Goal: Information Seeking & Learning: Check status

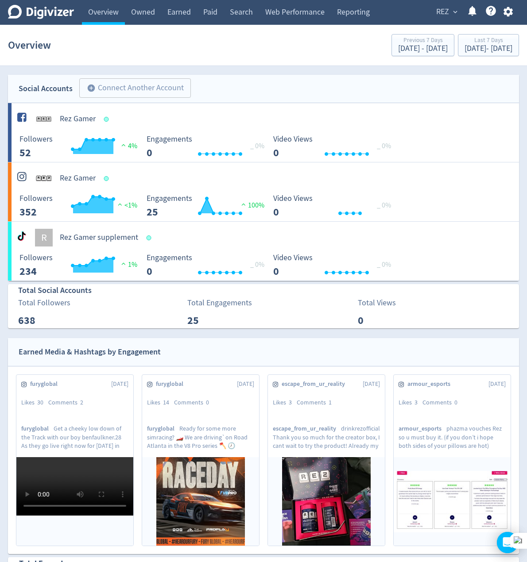
click at [285, 338] on div "Earned Media & Hashtags by Engagement" at bounding box center [263, 352] width 511 height 28
click at [167, 10] on link "Earned" at bounding box center [179, 12] width 36 height 25
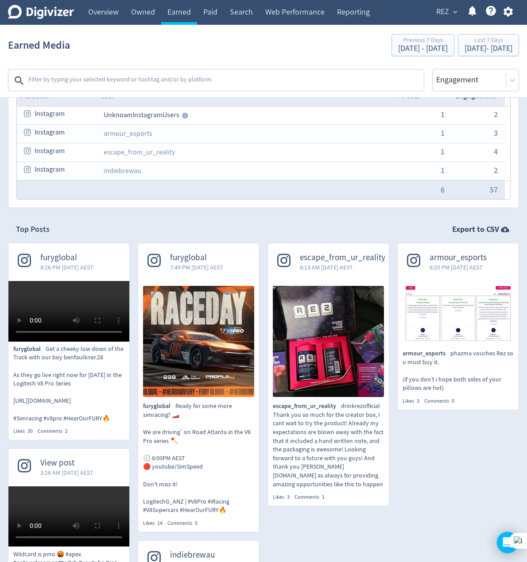
scroll to position [88, 0]
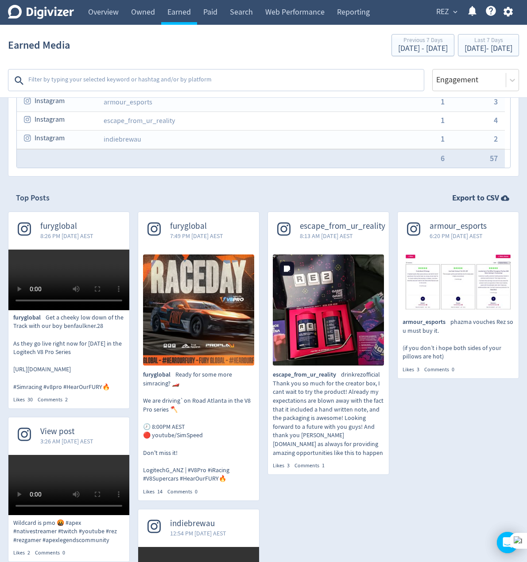
click at [339, 317] on img at bounding box center [328, 309] width 111 height 111
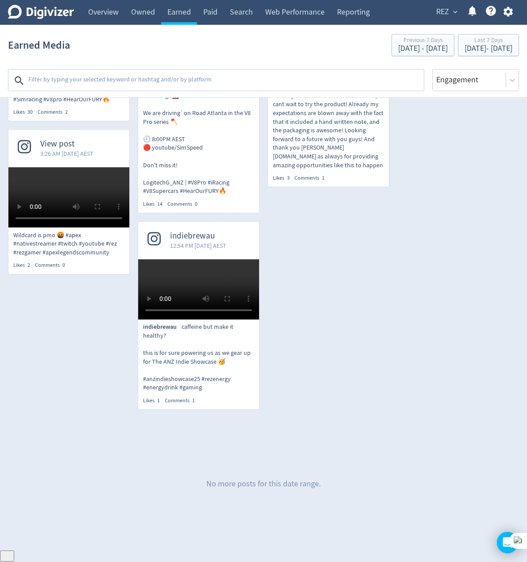
scroll to position [487, 0]
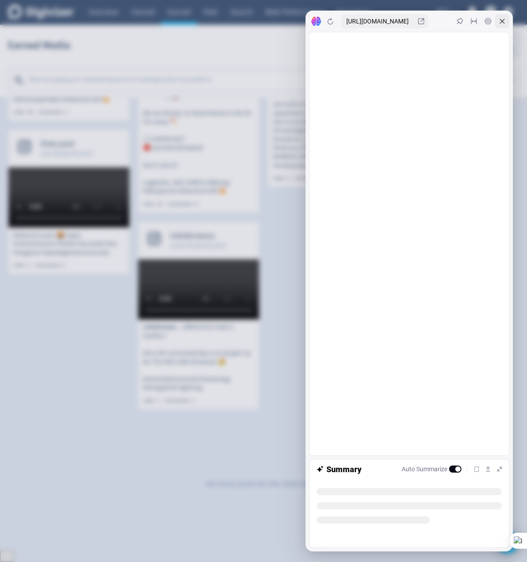
click at [506, 23] on div at bounding box center [502, 21] width 14 height 14
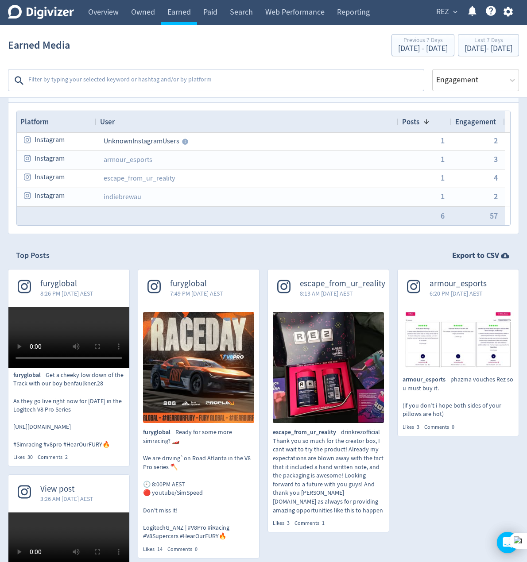
scroll to position [0, 0]
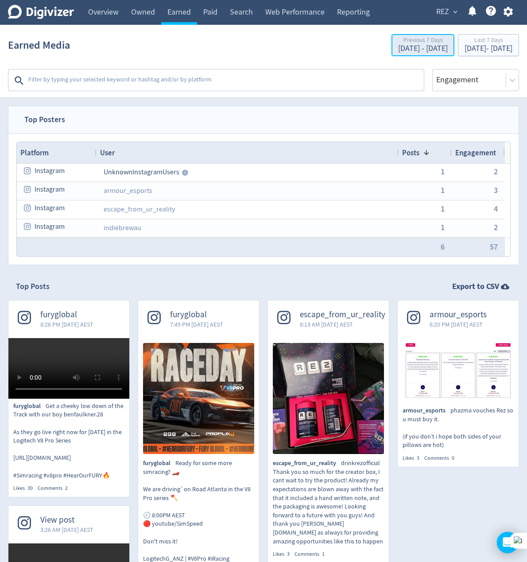
click at [398, 43] on div "Previous 7 Days" at bounding box center [423, 41] width 50 height 8
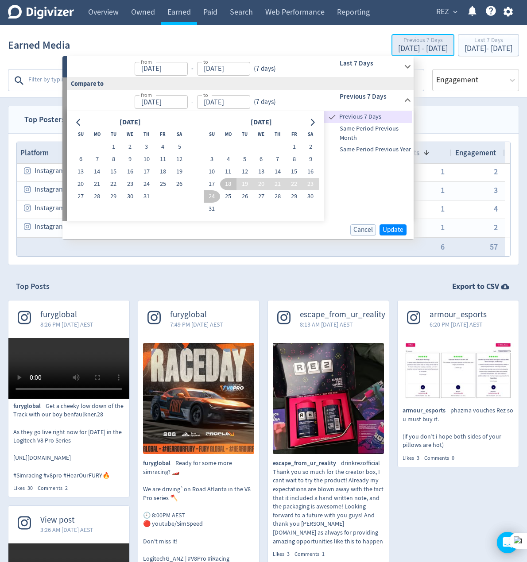
type input "[DATE]"
click at [77, 123] on icon "Go to previous month" at bounding box center [78, 122] width 4 height 7
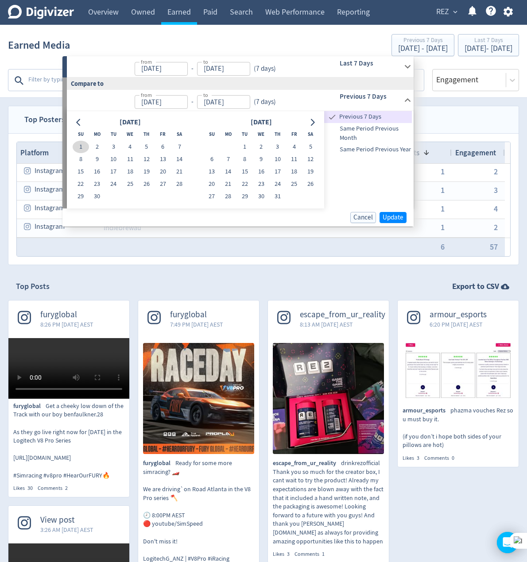
click at [83, 144] on button "1" at bounding box center [81, 147] width 16 height 12
type input "[DATE]"
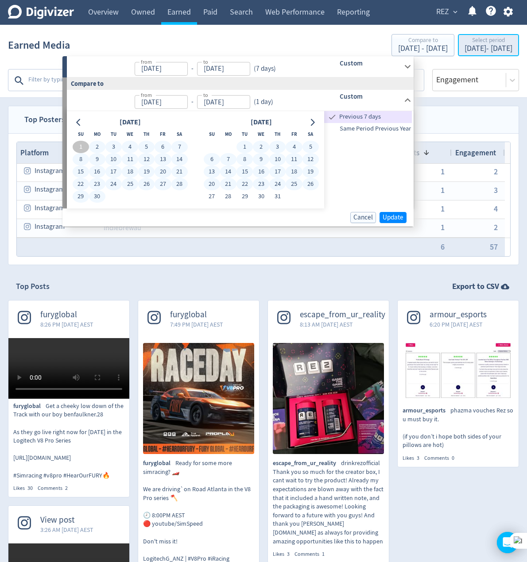
click at [464, 48] on div "[DATE] - [DATE]" at bounding box center [488, 49] width 48 height 8
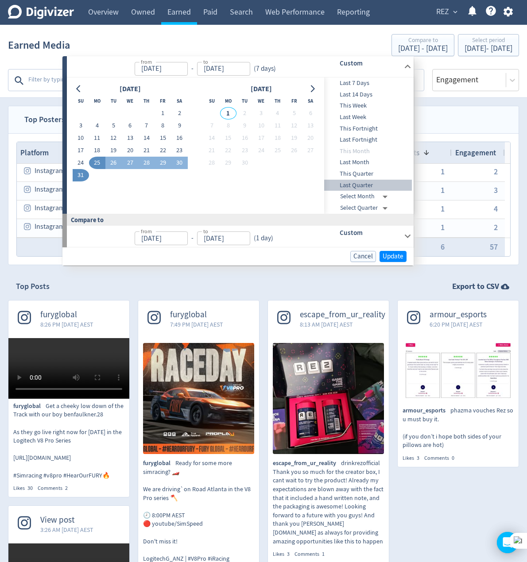
click at [351, 186] on span "Last Quarter" at bounding box center [368, 186] width 88 height 10
type input "[DATE]"
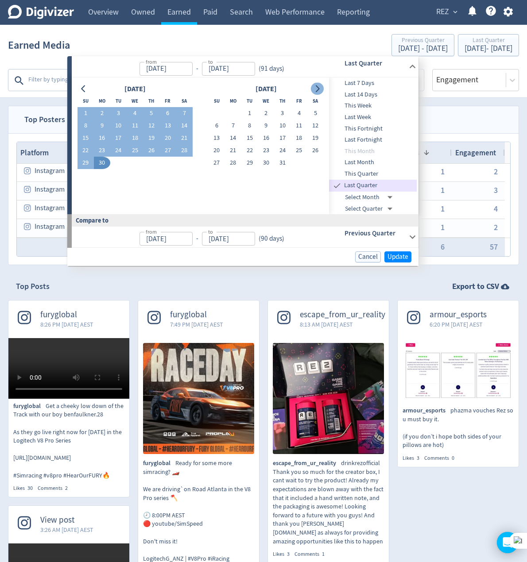
click at [314, 87] on icon "Go to next month" at bounding box center [316, 88] width 7 height 7
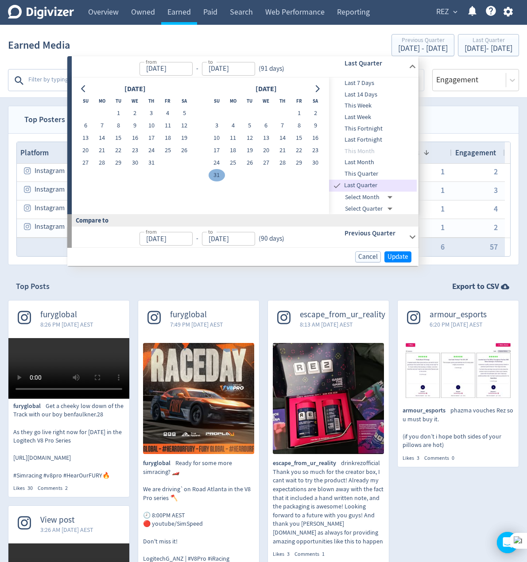
click at [219, 177] on button "31" at bounding box center [216, 175] width 16 height 12
type input "[DATE]"
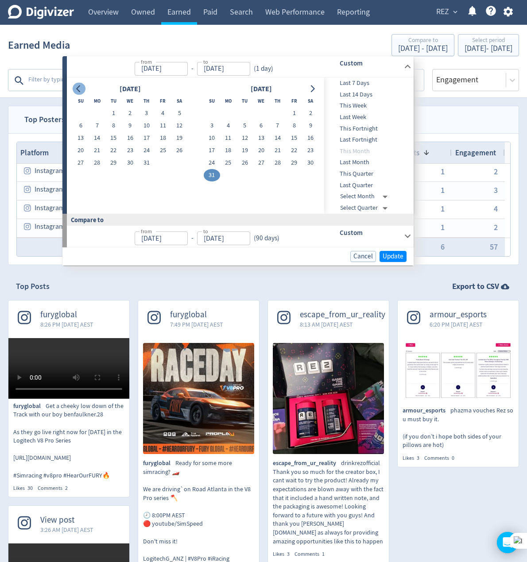
click at [78, 90] on icon "Go to previous month" at bounding box center [78, 88] width 4 height 7
click at [115, 120] on button "8" at bounding box center [113, 125] width 16 height 12
type input "[DATE]"
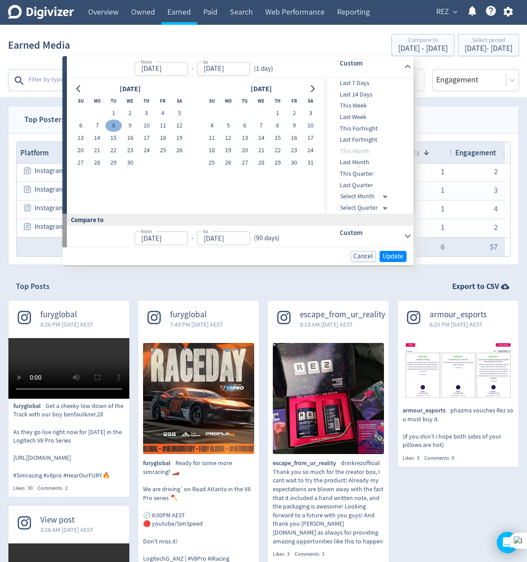
type input "[DATE]"
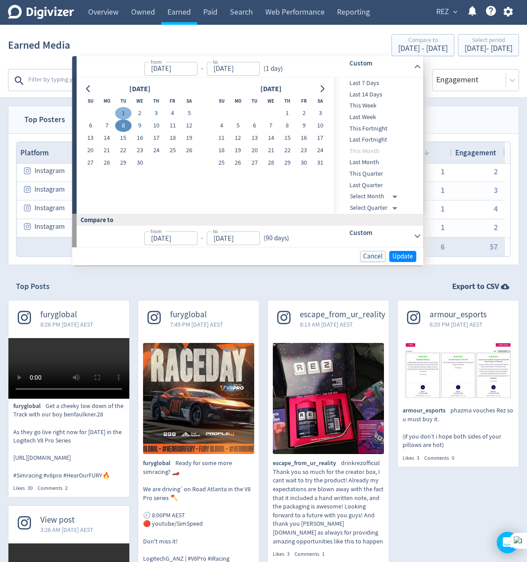
click at [119, 114] on button "1" at bounding box center [123, 113] width 16 height 12
type input "[DATE]"
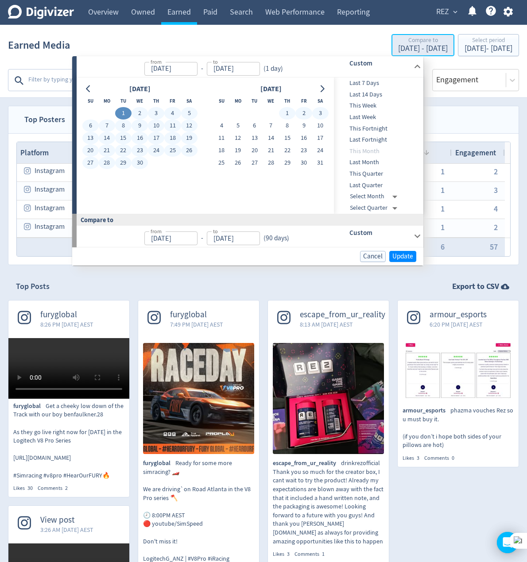
click at [398, 50] on div "[DATE] - [DATE]" at bounding box center [423, 49] width 50 height 8
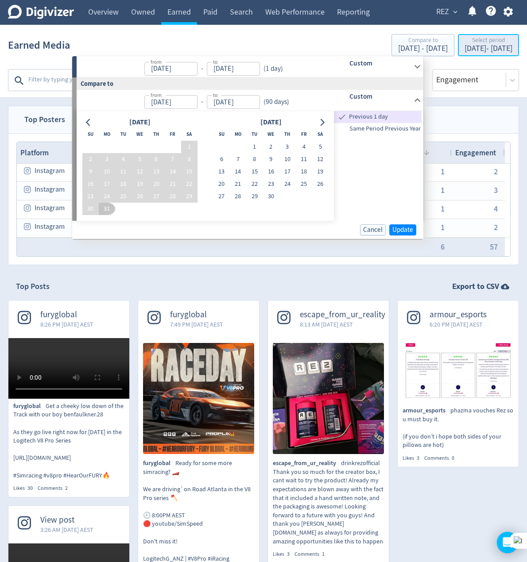
click at [464, 42] on div "Select period" at bounding box center [488, 41] width 48 height 8
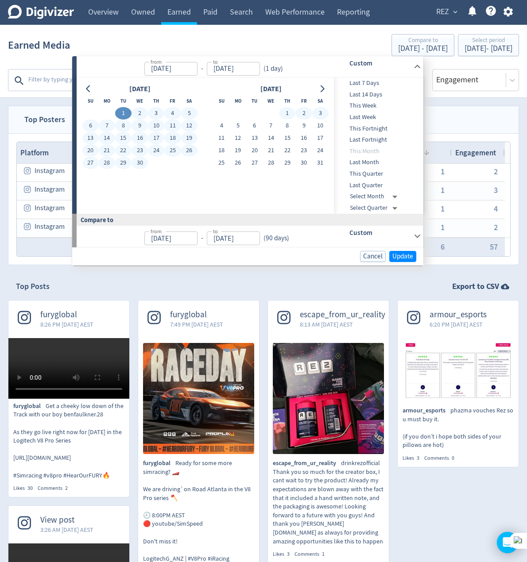
click at [457, 101] on div "Digivizer Logo [PERSON_NAME] Logo Overview Owned Earned Paid Search Web Perform…" at bounding box center [263, 463] width 527 height 927
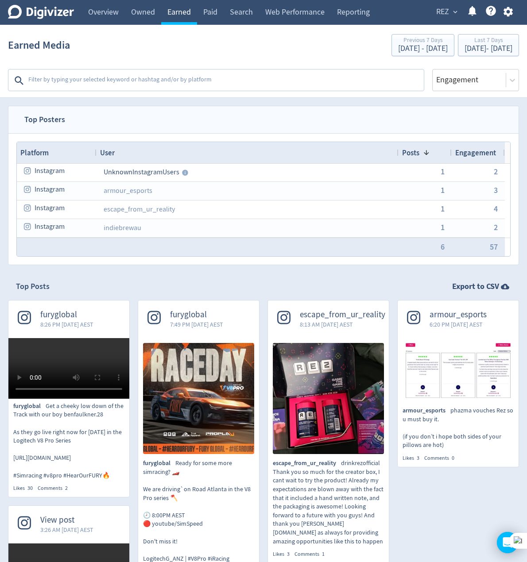
click at [190, 14] on link "Earned" at bounding box center [179, 12] width 36 height 25
click at [464, 47] on div "[DATE] - [DATE]" at bounding box center [488, 49] width 48 height 8
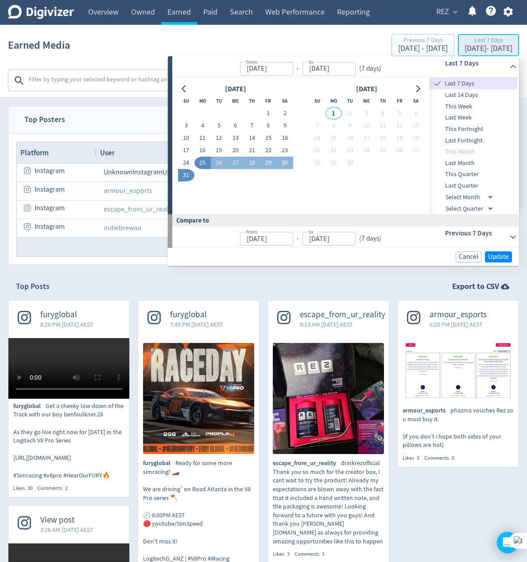
type input "[DATE]"
click at [181, 175] on button "31" at bounding box center [186, 175] width 16 height 12
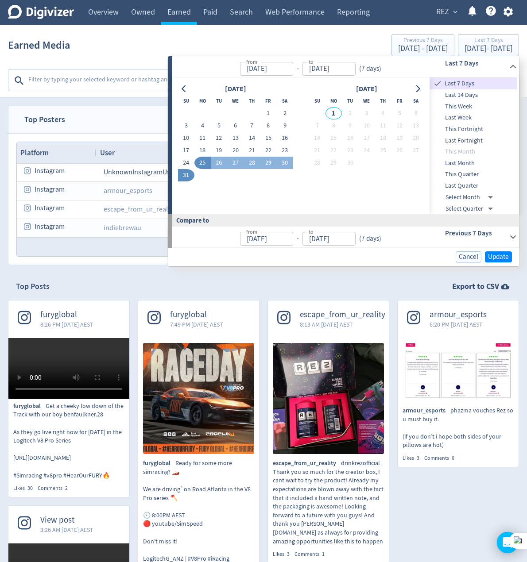
type input "[DATE]"
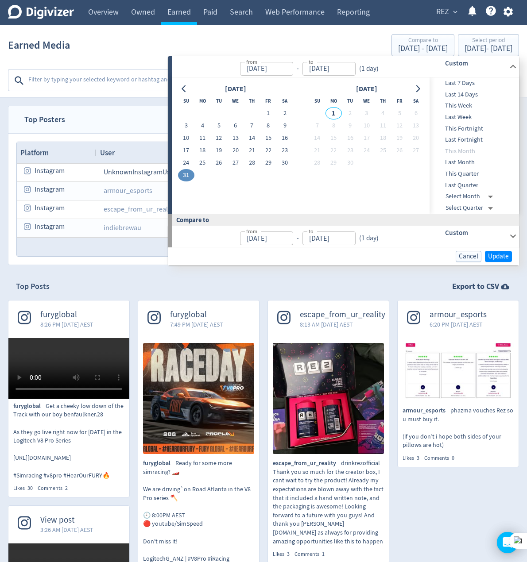
click at [188, 175] on button "31" at bounding box center [186, 175] width 16 height 12
click at [184, 92] on icon "Go to previous month" at bounding box center [184, 88] width 7 height 7
click at [250, 114] on button "1" at bounding box center [251, 113] width 16 height 12
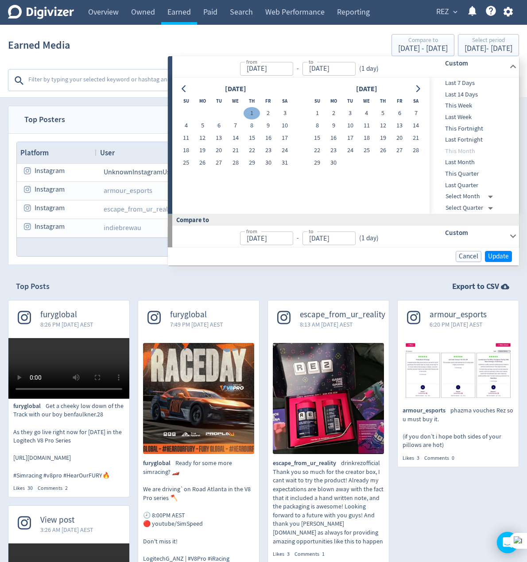
type input "[DATE]"
click at [327, 68] on input "[DATE]" at bounding box center [328, 69] width 53 height 14
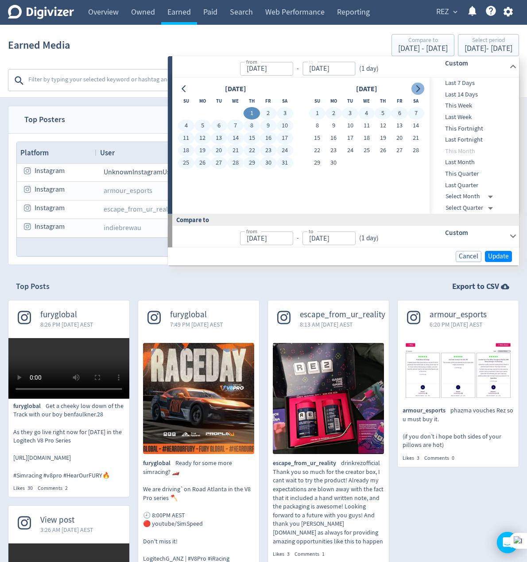
type input "[DATE]"
click at [419, 84] on button "Go to next month" at bounding box center [417, 89] width 13 height 12
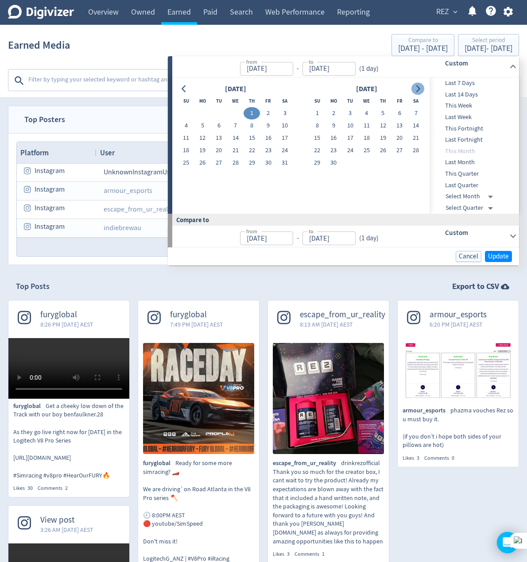
click at [418, 86] on icon "Go to next month" at bounding box center [417, 88] width 7 height 7
click at [415, 90] on icon "Go to next month" at bounding box center [417, 88] width 7 height 7
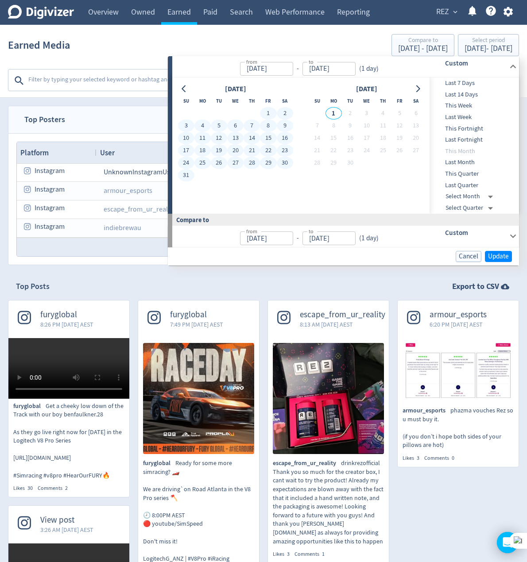
click at [187, 173] on button "31" at bounding box center [186, 175] width 16 height 12
type input "[DATE]"
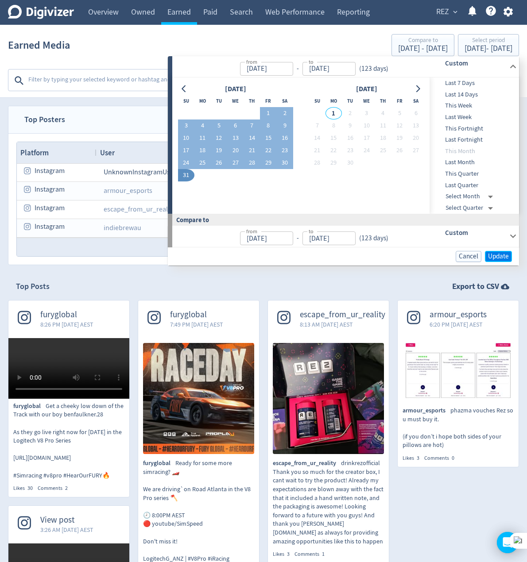
click at [500, 258] on span "Update" at bounding box center [498, 256] width 21 height 7
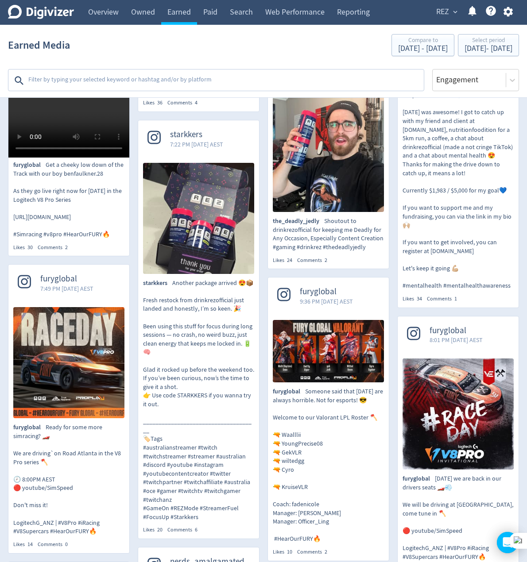
scroll to position [1593, 0]
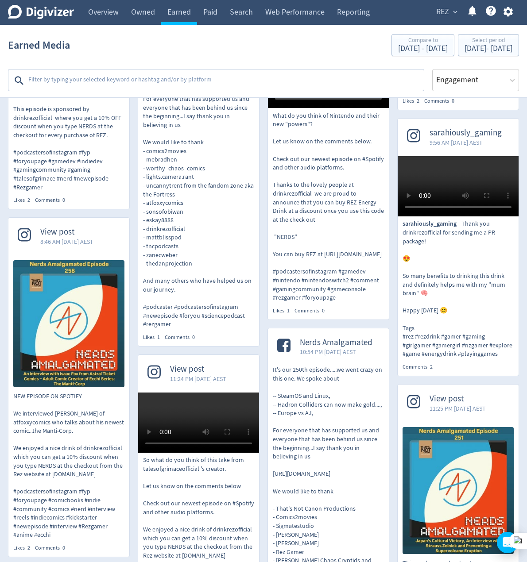
scroll to position [3186, 0]
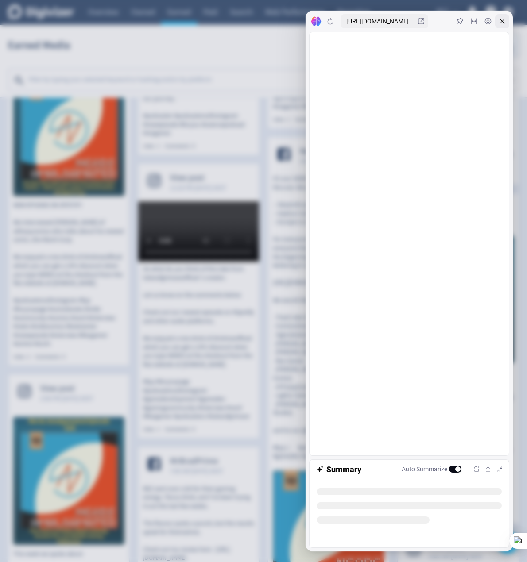
click at [508, 22] on div at bounding box center [502, 21] width 14 height 14
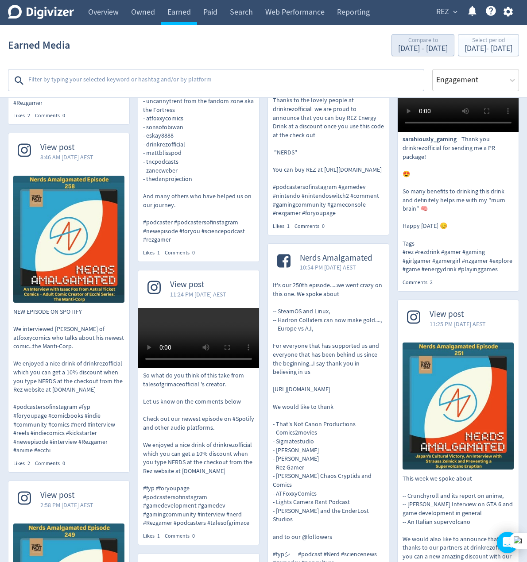
scroll to position [3053, 0]
